Goal: Register for event/course

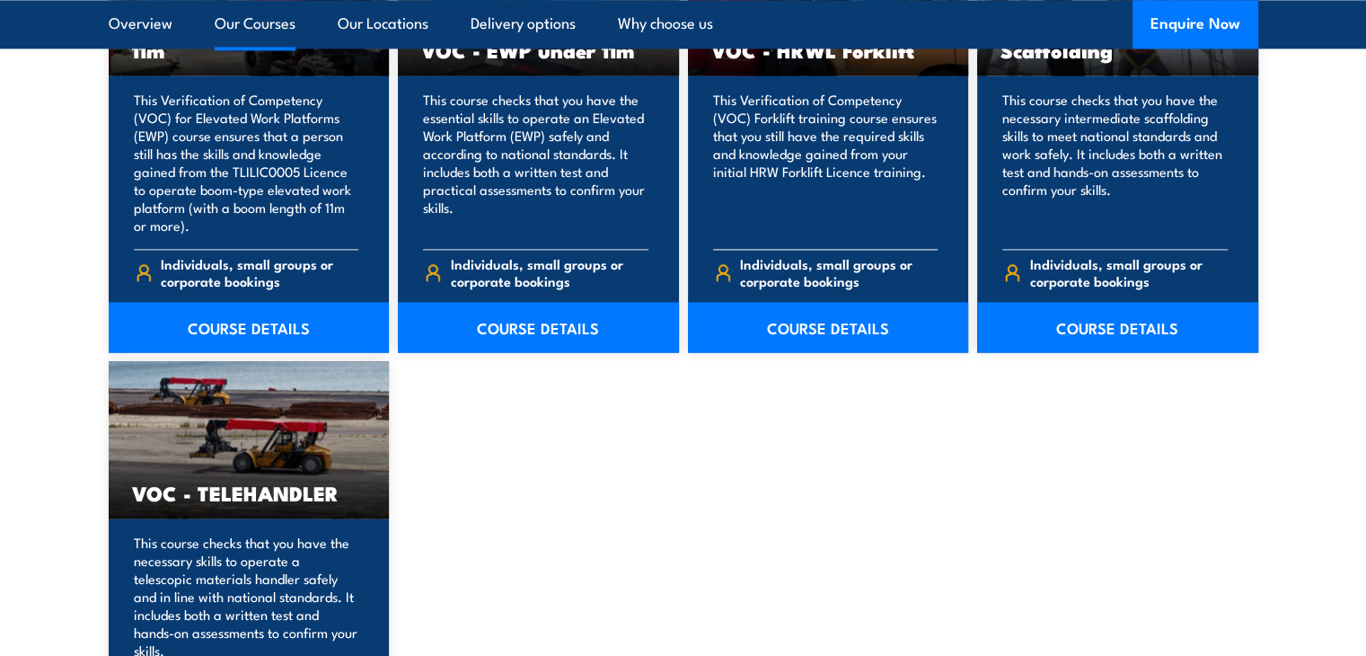
scroll to position [2515, 0]
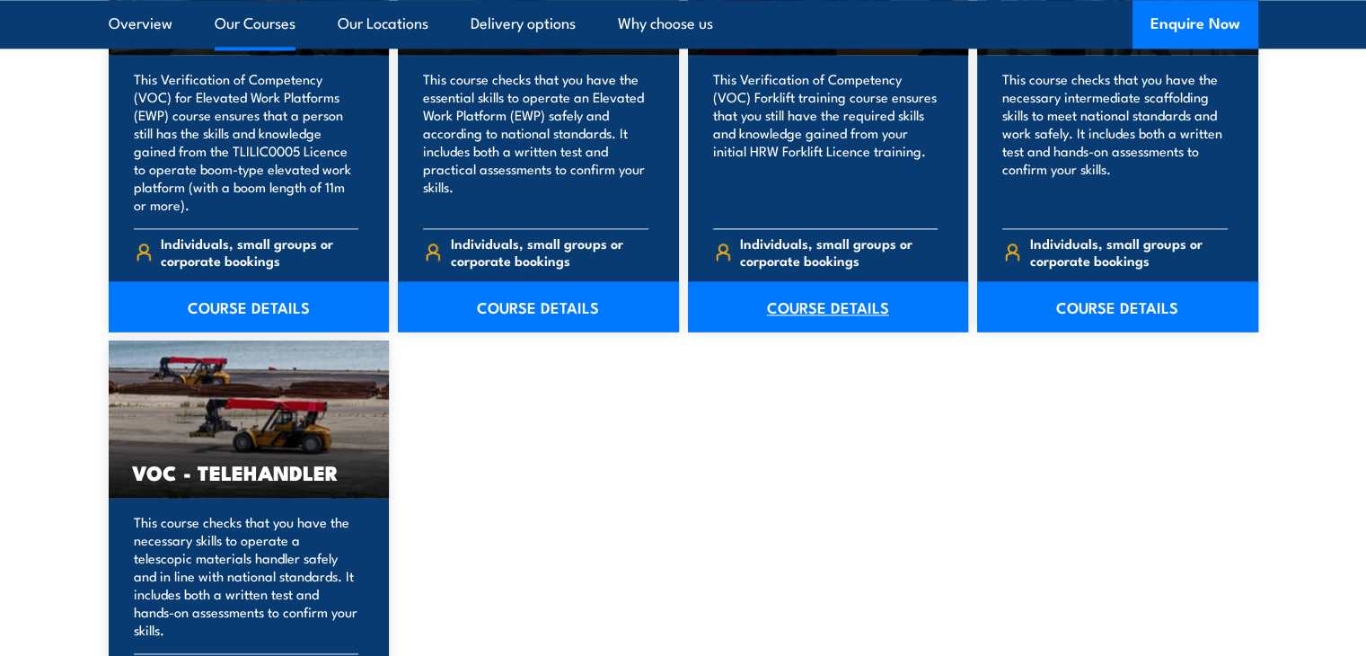
click at [829, 300] on link "COURSE DETAILS" at bounding box center [828, 306] width 281 height 50
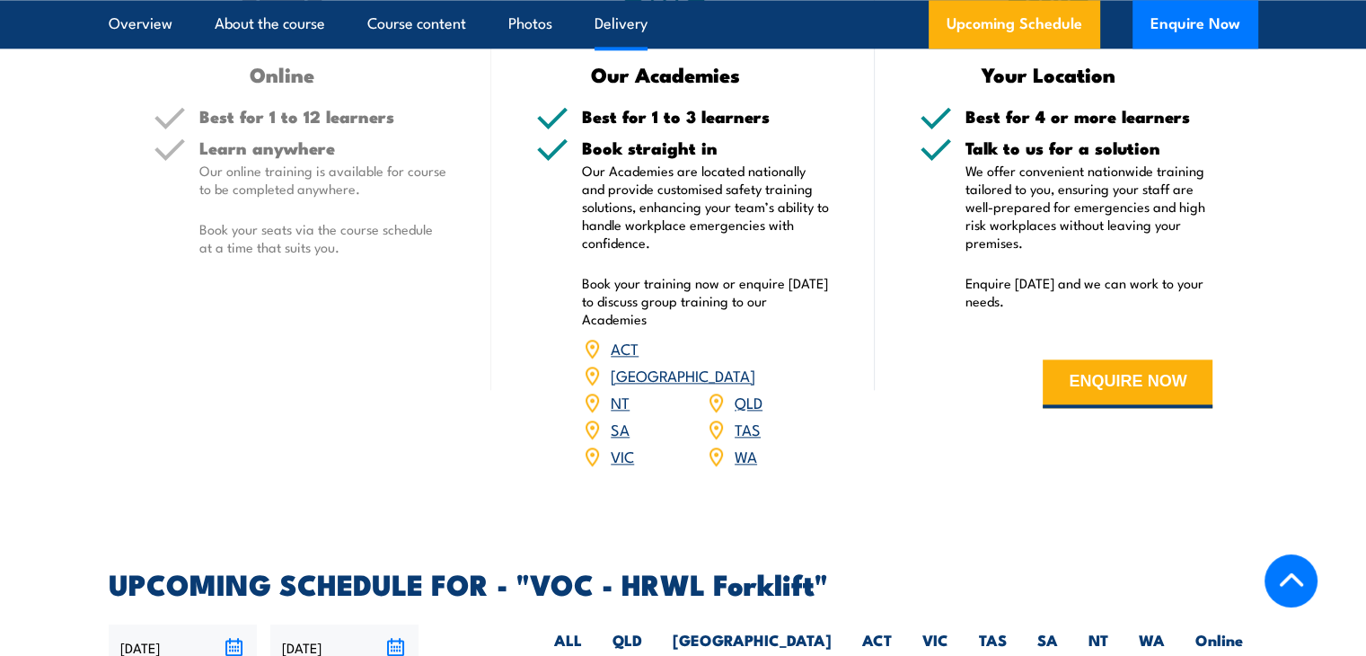
scroll to position [2245, 0]
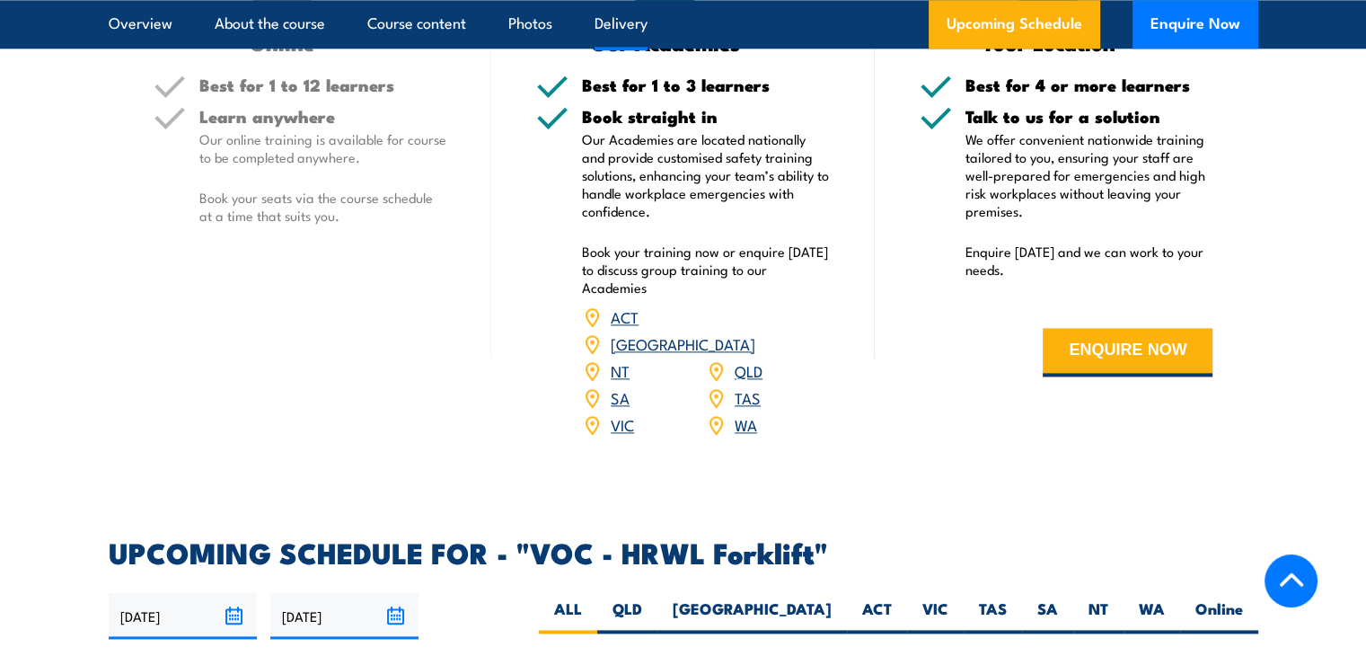
click at [746, 413] on link "WA" at bounding box center [746, 424] width 22 height 22
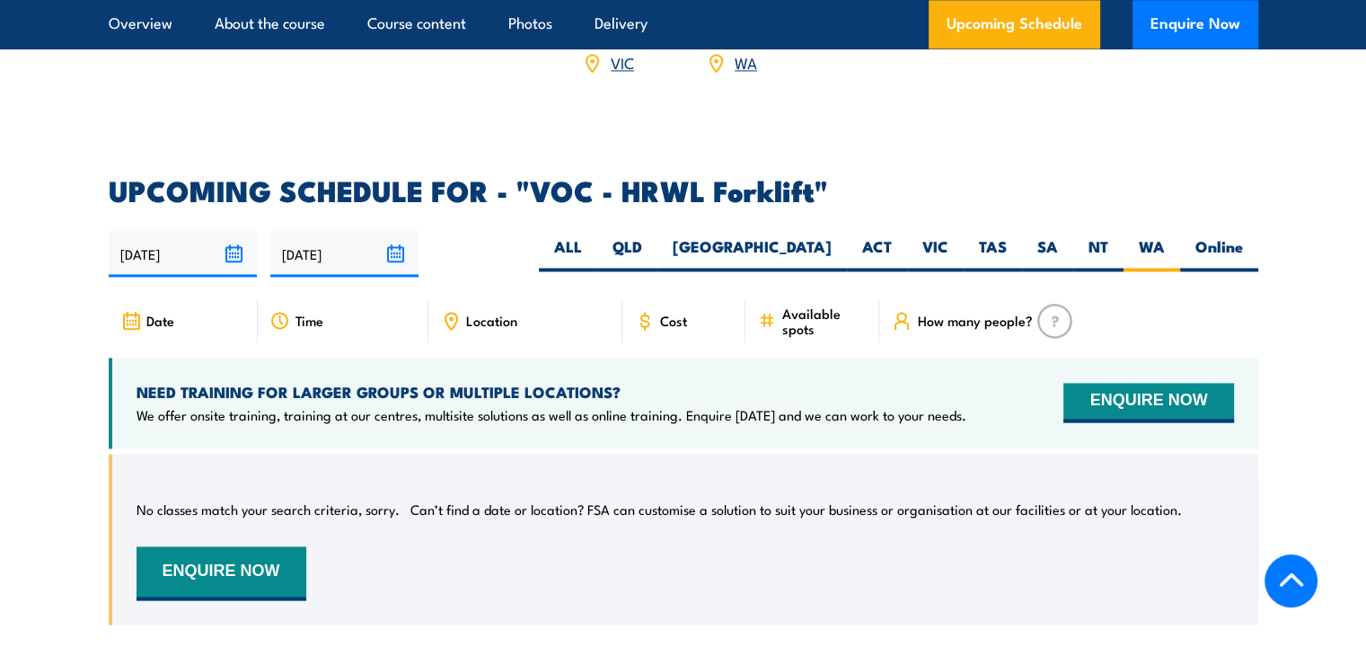
scroll to position [2577, 0]
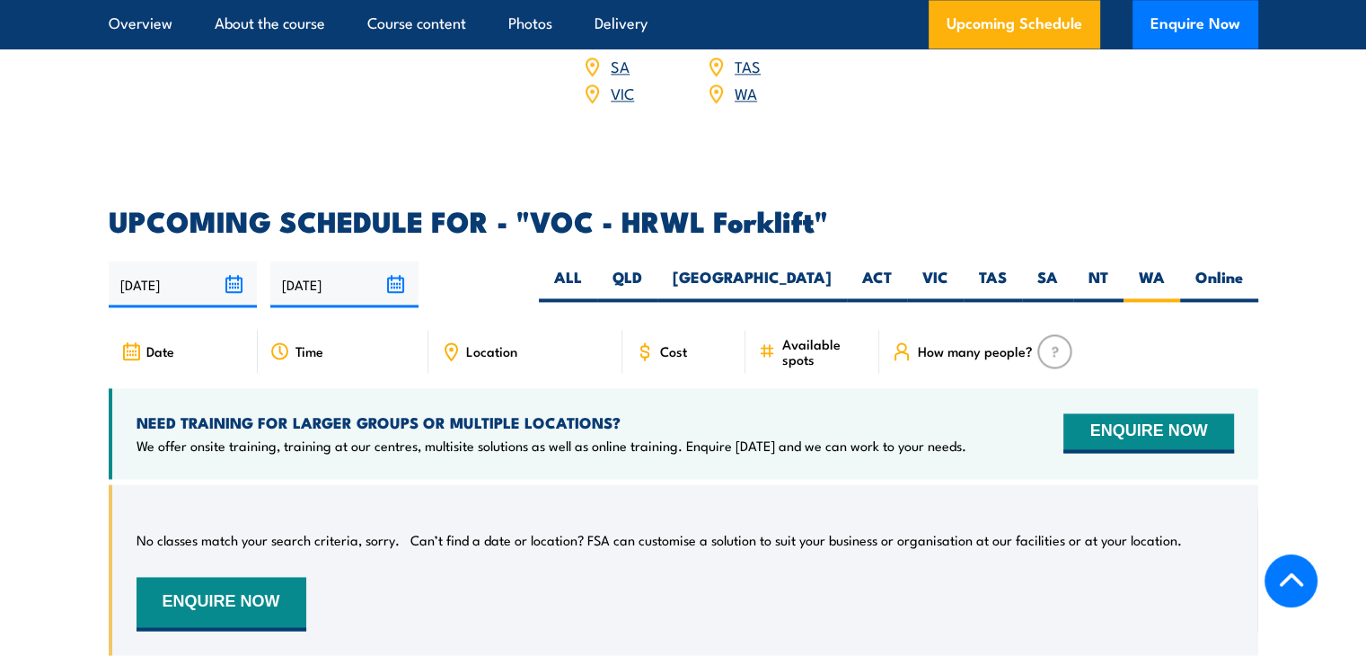
click at [222, 331] on div "Date" at bounding box center [183, 351] width 149 height 43
click at [126, 341] on icon at bounding box center [131, 351] width 20 height 20
click at [232, 261] on input "18/09/2025" at bounding box center [183, 284] width 148 height 46
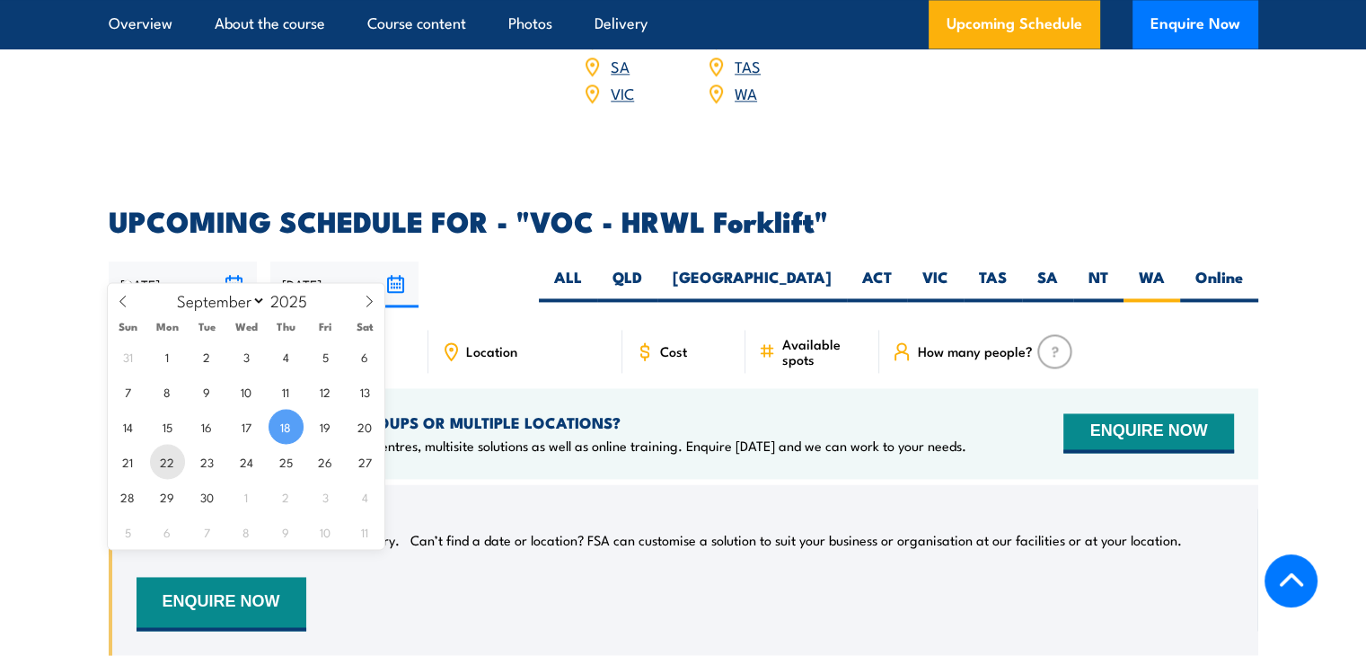
click at [165, 456] on span "22" at bounding box center [167, 461] width 35 height 35
type input "22/09/2025"
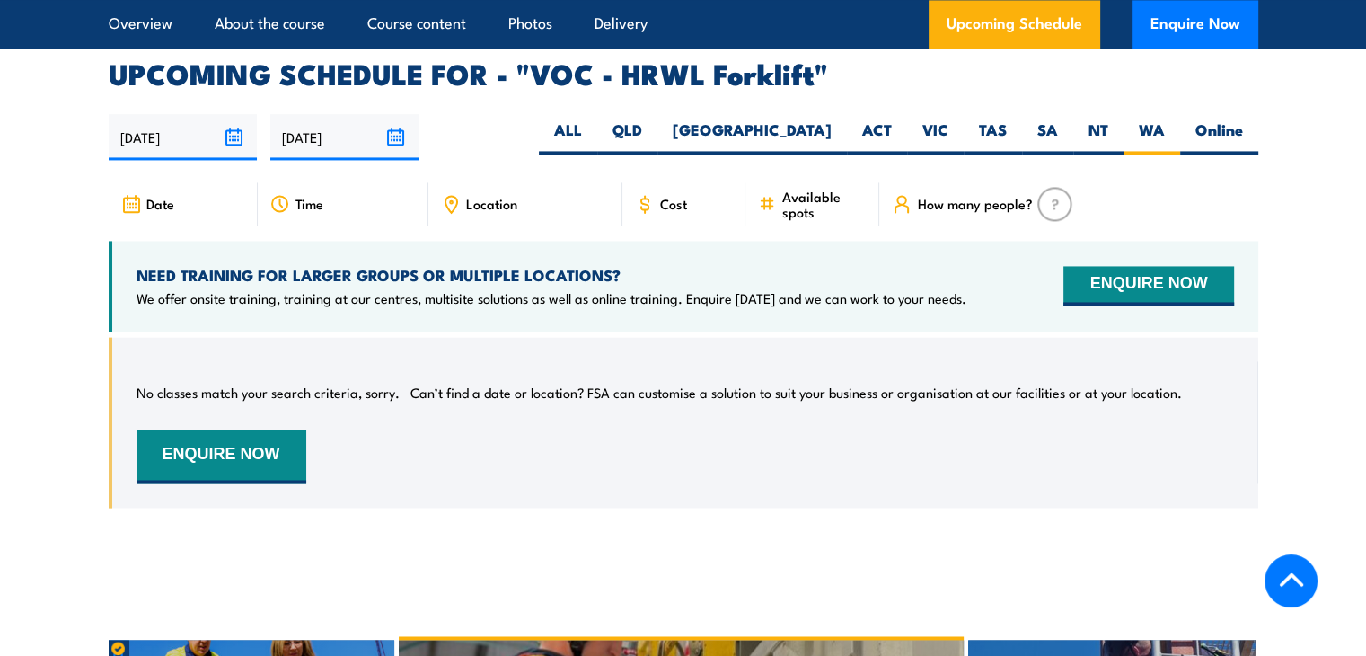
scroll to position [2756, 0]
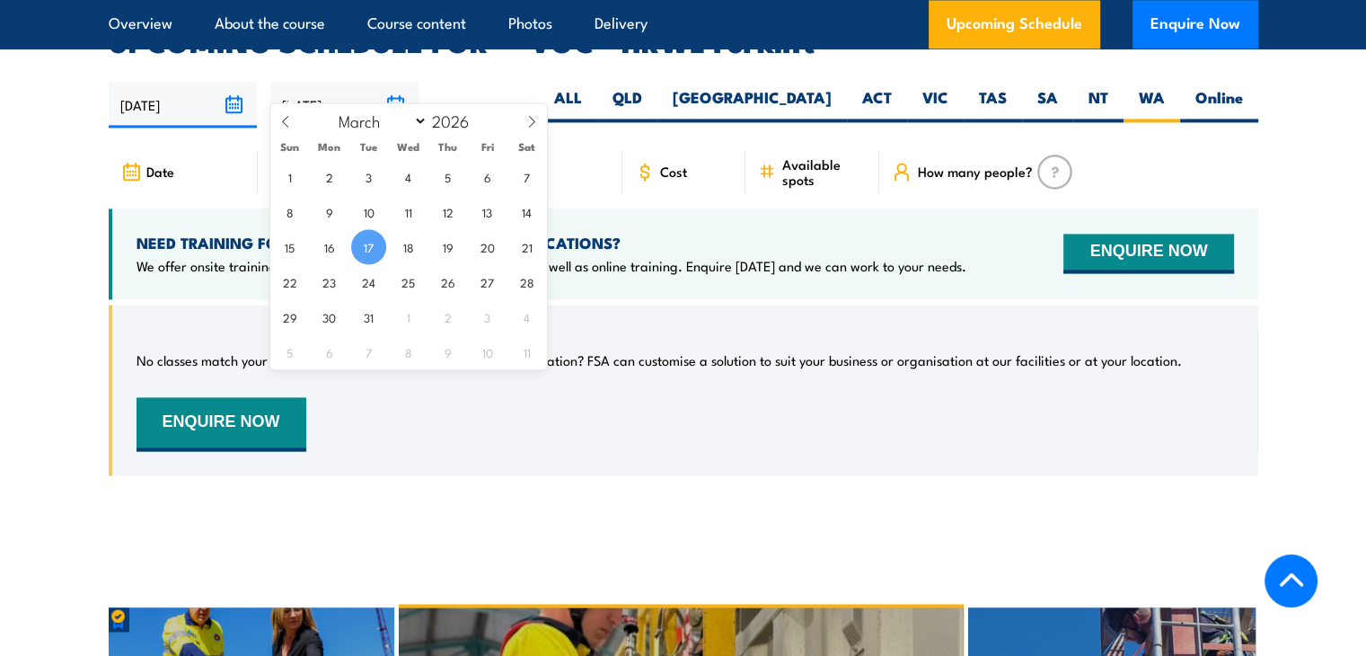
click at [393, 82] on input "17/03/2026" at bounding box center [344, 105] width 148 height 46
click at [280, 118] on icon at bounding box center [285, 121] width 13 height 13
select select "0"
click at [280, 118] on icon at bounding box center [285, 121] width 13 height 13
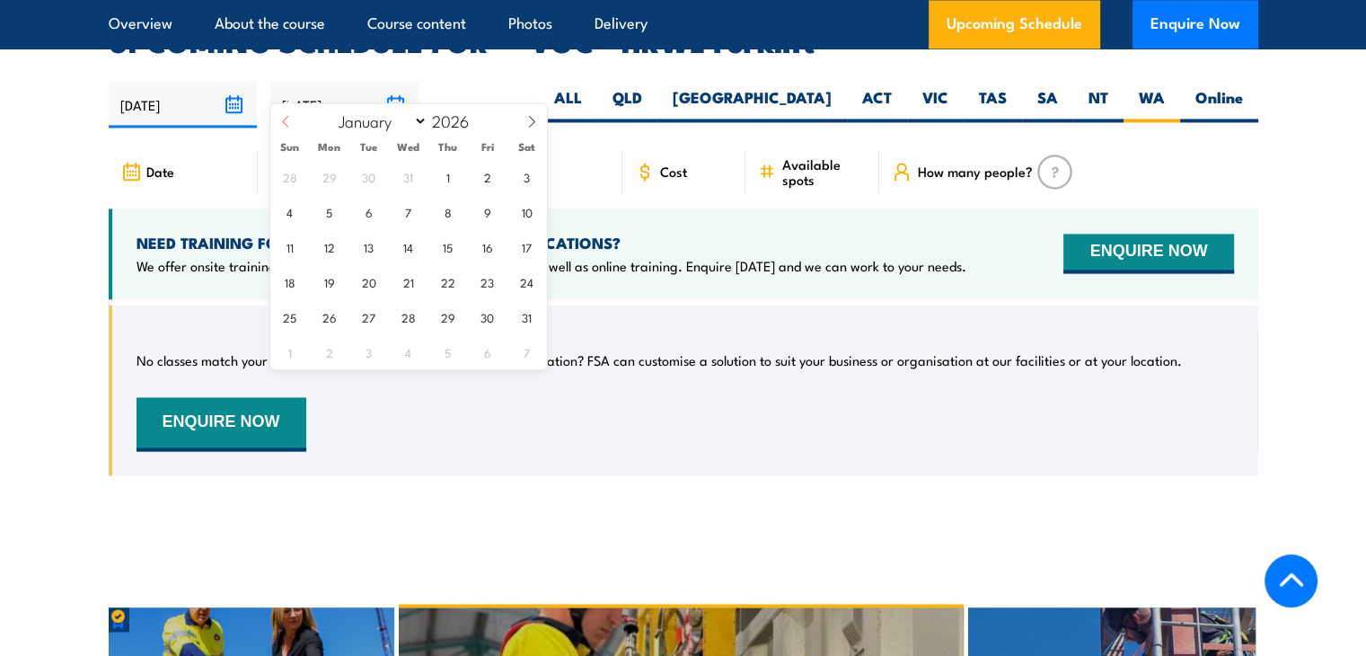
type input "2025"
click at [280, 118] on icon at bounding box center [285, 121] width 13 height 13
select select "8"
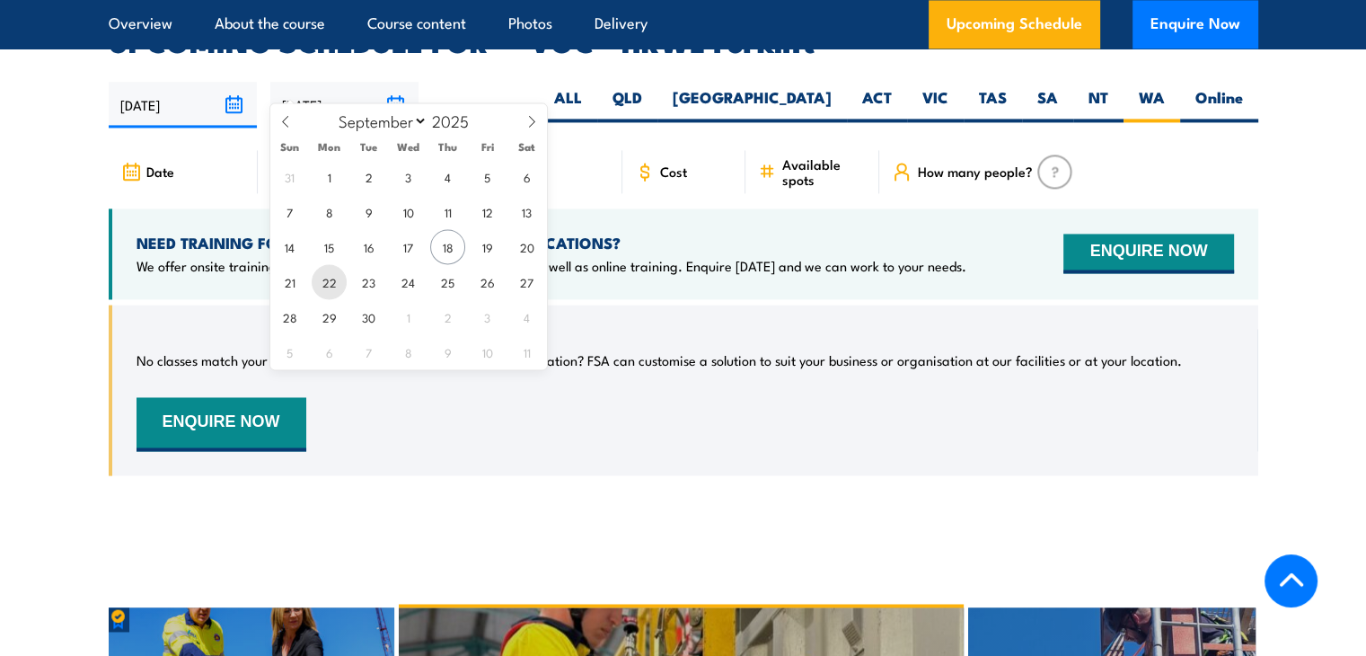
click at [331, 274] on span "22" at bounding box center [329, 281] width 35 height 35
type input "22/09/2025"
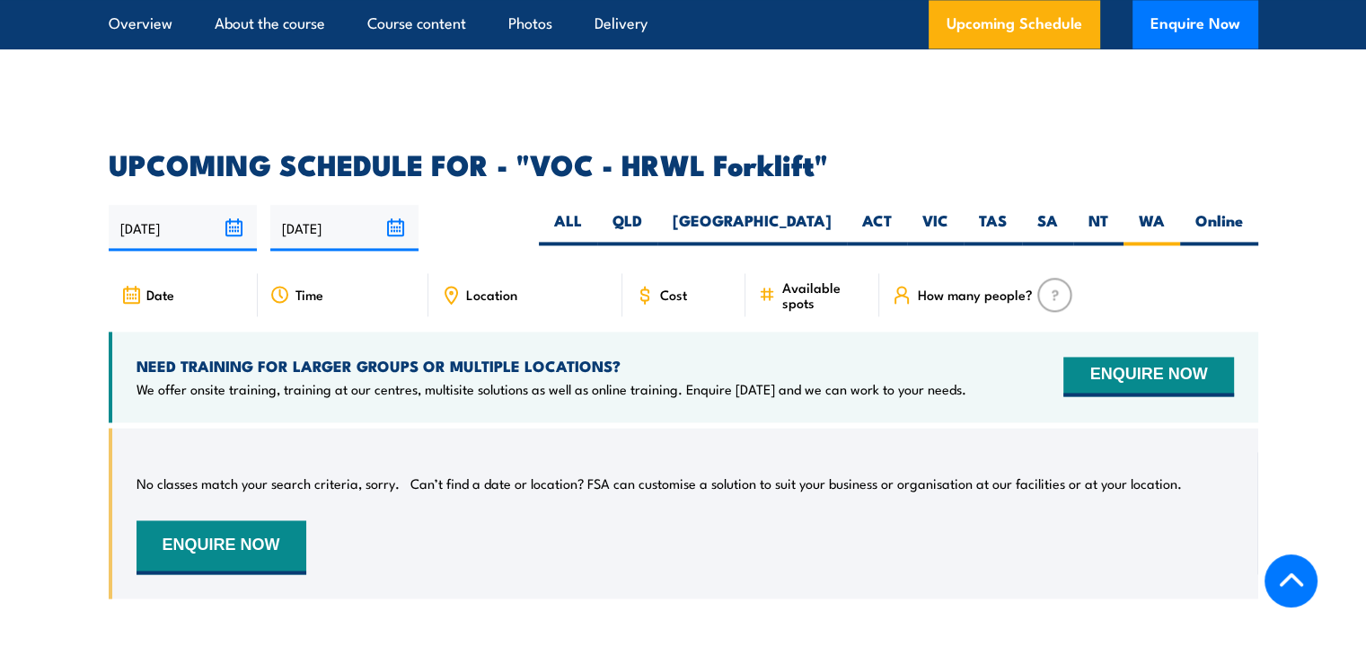
scroll to position [2667, 0]
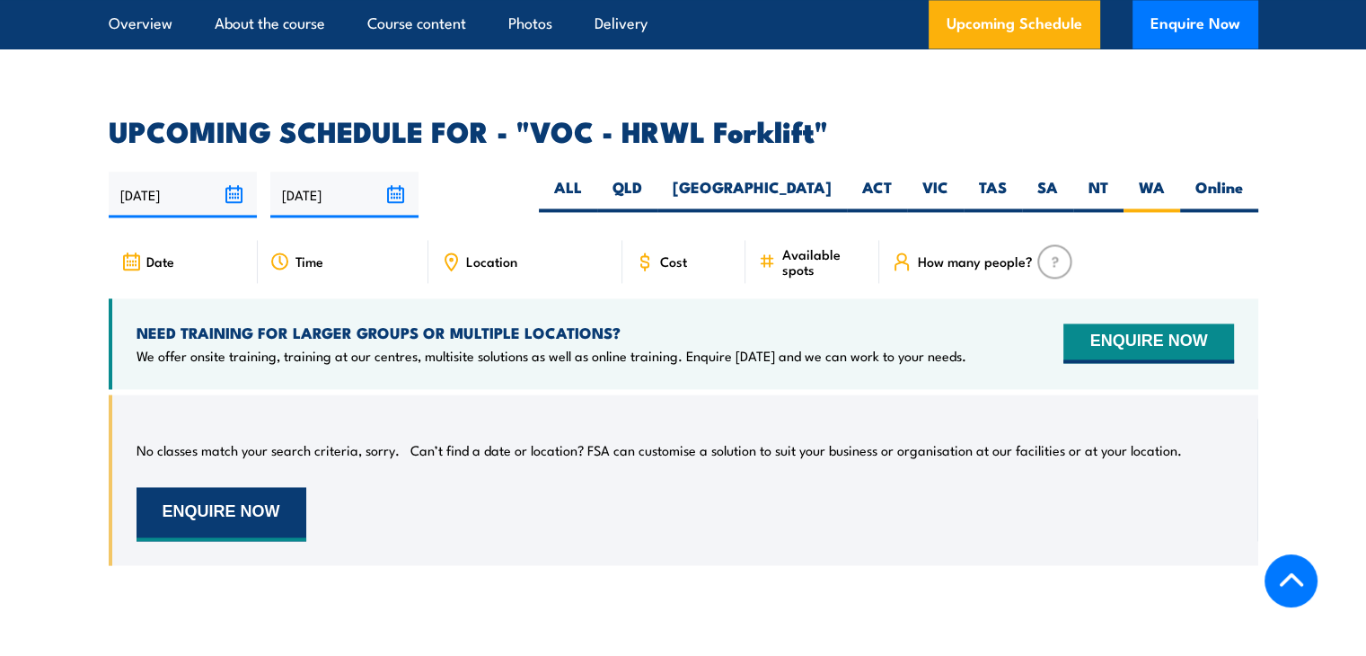
click at [241, 497] on button "ENQUIRE NOW" at bounding box center [222, 514] width 170 height 54
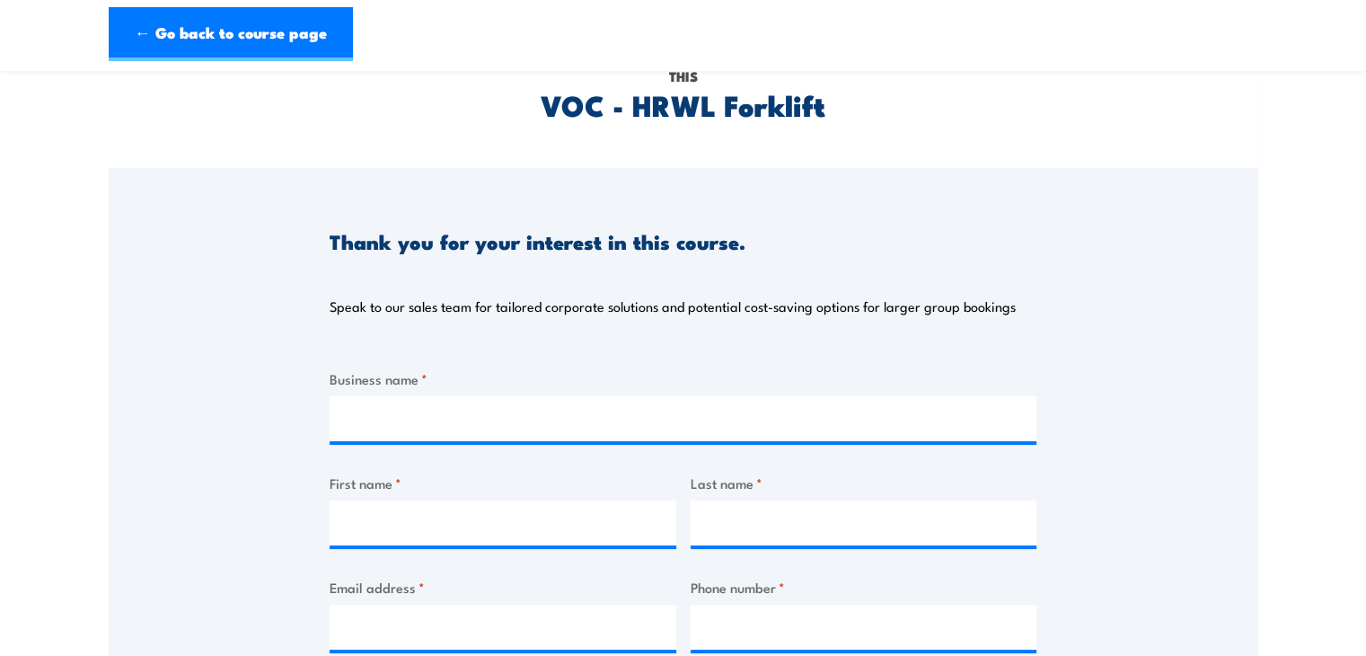
scroll to position [90, 0]
